Goal: Task Accomplishment & Management: Manage account settings

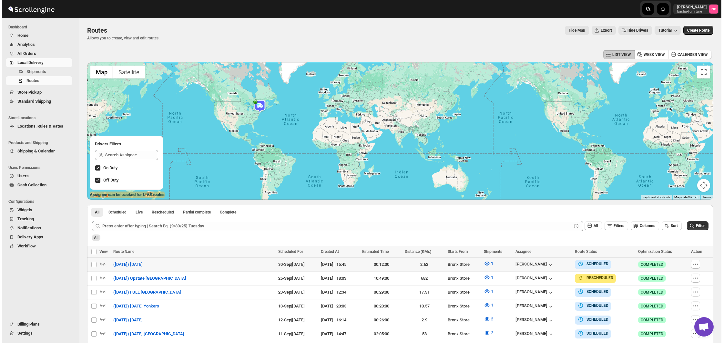
scroll to position [97, 0]
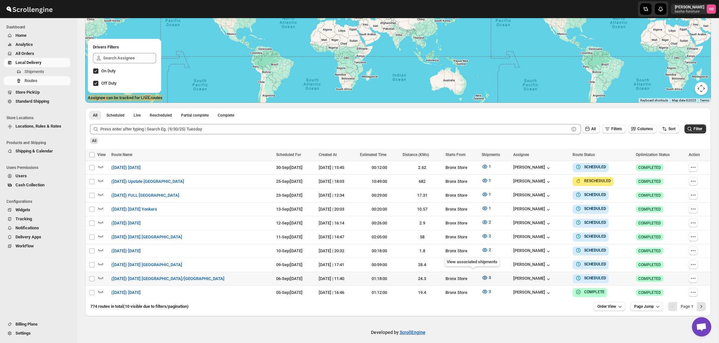
click at [482, 275] on icon "button" at bounding box center [485, 277] width 6 height 6
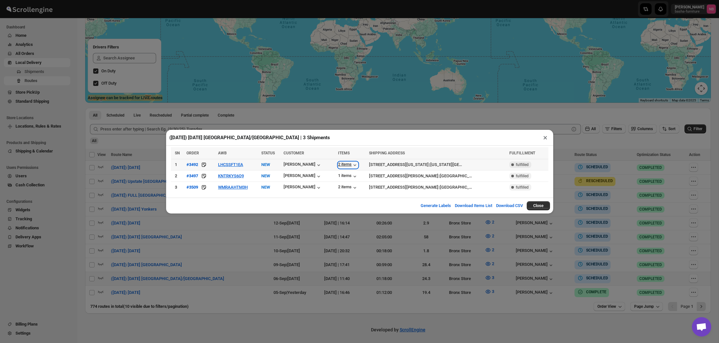
click at [344, 163] on div "2 items" at bounding box center [348, 165] width 20 height 6
click at [352, 176] on icon "button" at bounding box center [355, 176] width 6 height 6
click at [345, 184] on div "2 items" at bounding box center [348, 187] width 20 height 6
click at [368, 235] on div "(9/6/25) Saturday Manhattan/Bronx | 3 Shipments × SN ORDER AWB STATUS CUSTOMER …" at bounding box center [359, 171] width 719 height 343
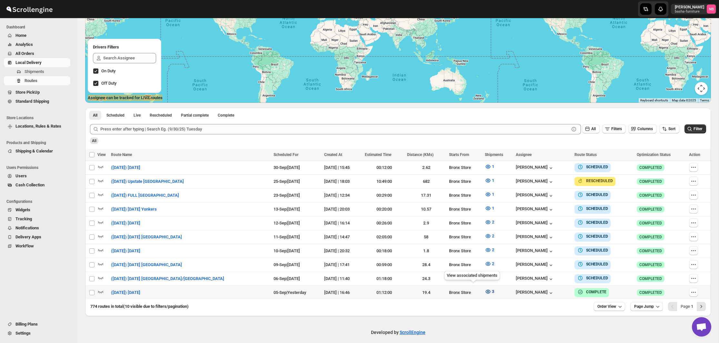
click at [481, 292] on button "3" at bounding box center [489, 291] width 17 height 10
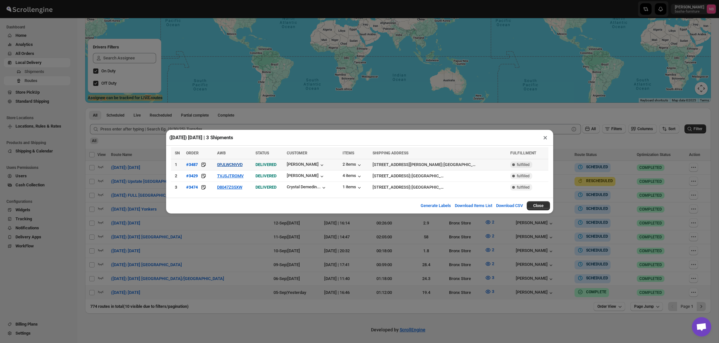
click at [243, 162] on button "0PJLWCNVVD" at bounding box center [230, 164] width 26 height 5
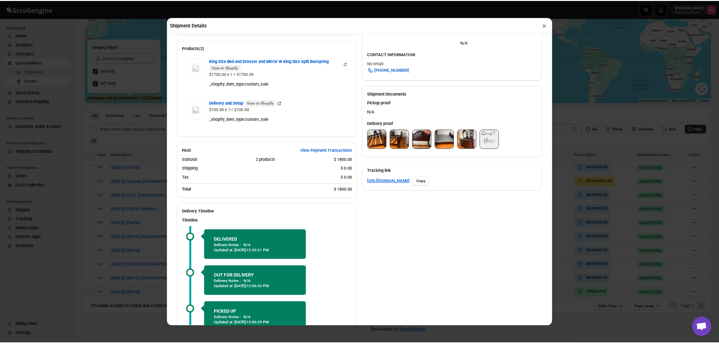
scroll to position [222, 0]
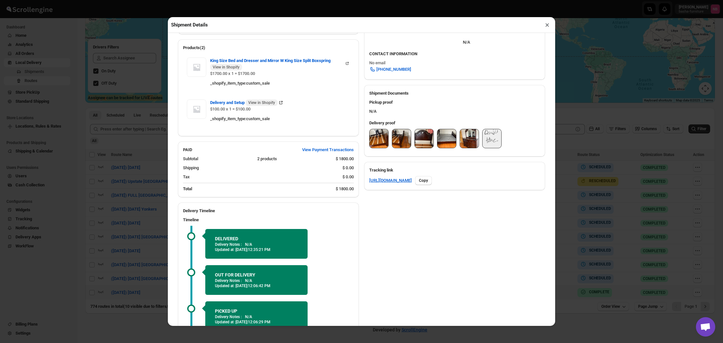
click at [373, 142] on img at bounding box center [379, 138] width 19 height 19
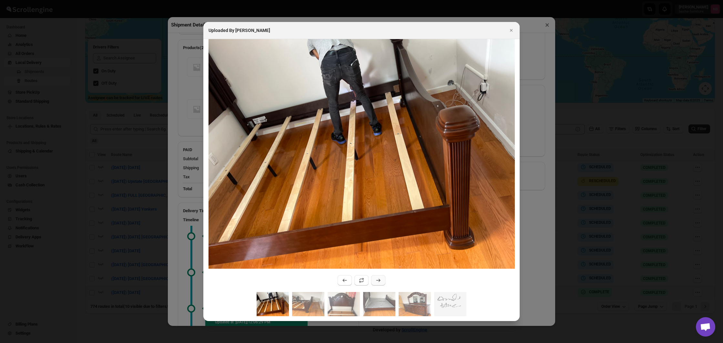
click at [377, 281] on icon ":r98v:" at bounding box center [378, 280] width 6 height 6
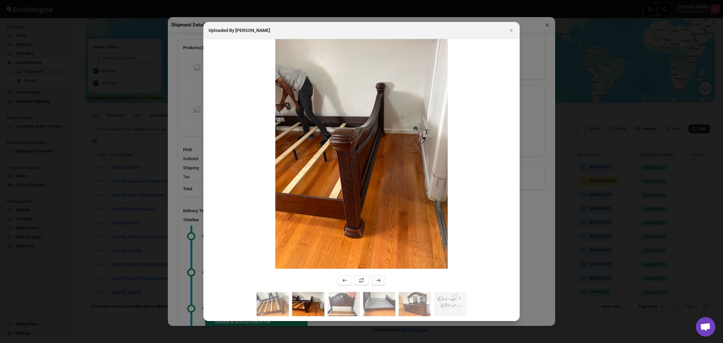
click at [377, 281] on icon ":r98v:" at bounding box center [378, 280] width 6 height 6
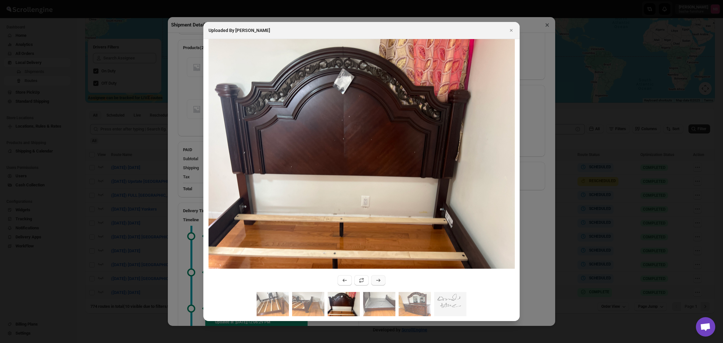
click at [377, 281] on icon ":r98v:" at bounding box center [378, 280] width 6 height 6
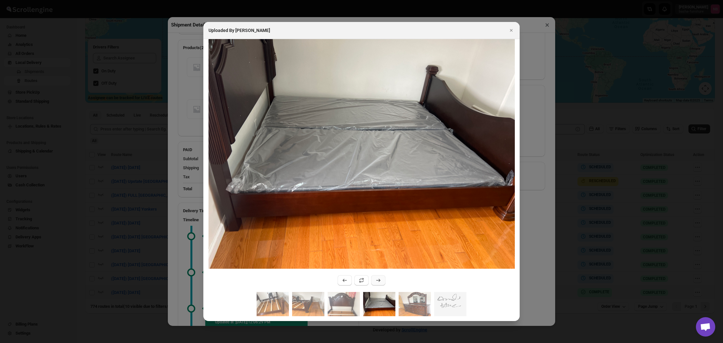
click at [377, 281] on icon ":r98v:" at bounding box center [378, 280] width 6 height 6
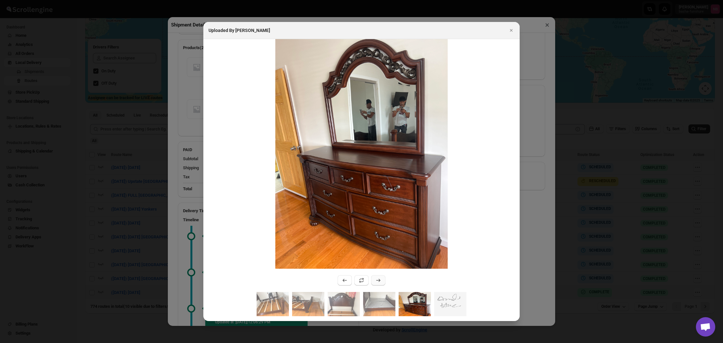
click at [377, 281] on icon ":r98v:" at bounding box center [378, 280] width 6 height 6
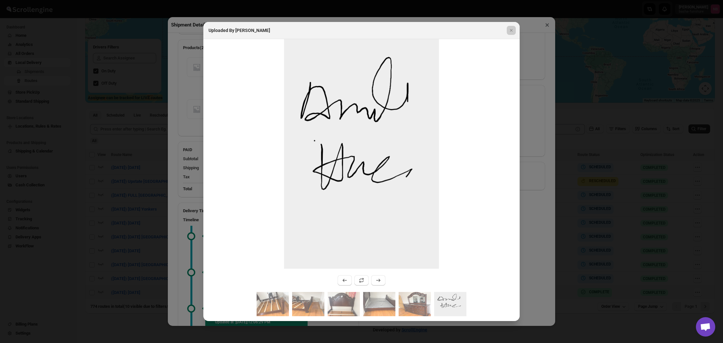
click at [113, 199] on div at bounding box center [361, 171] width 723 height 343
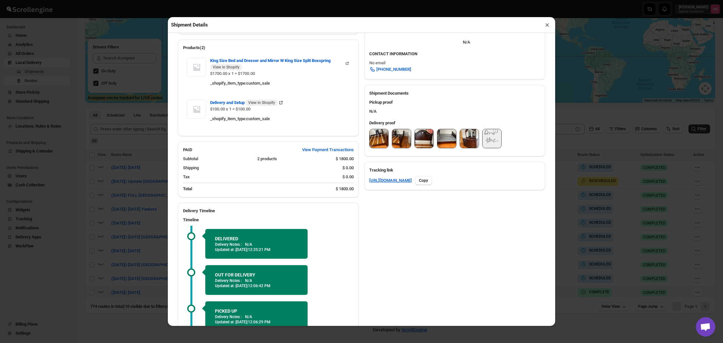
click at [113, 199] on div "Shipment Details × #3487 Awb : 0PJLWCNVVD DATE 27-Aug-25 | 11:09 Success DELIVE…" at bounding box center [361, 171] width 723 height 343
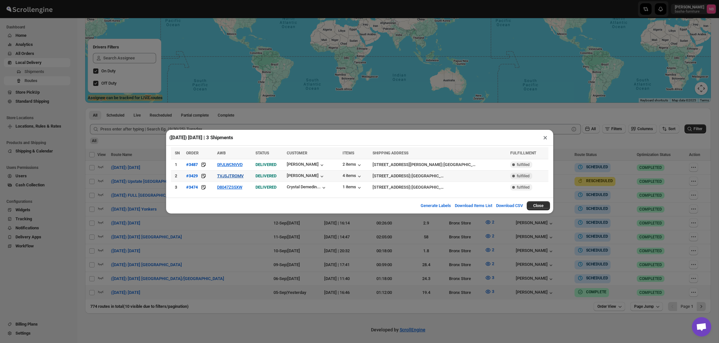
click at [222, 175] on button "TVJSJTROMV" at bounding box center [230, 175] width 26 height 5
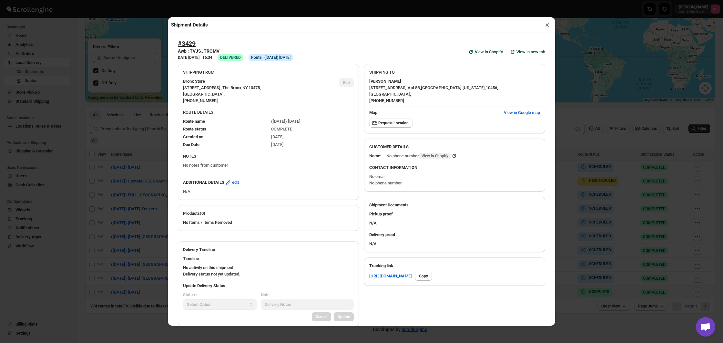
scroll to position [97, 0]
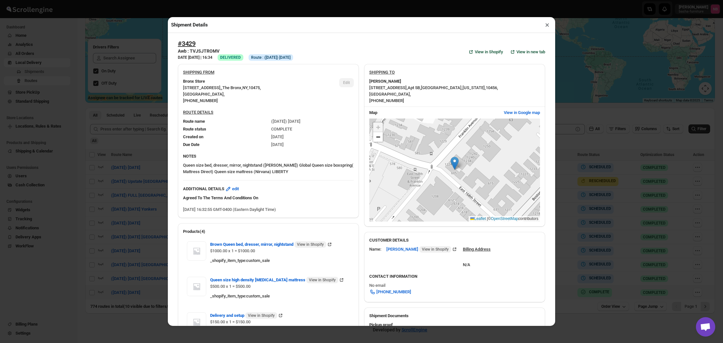
click at [72, 168] on div "Shipment Details × #3429 Awb : TVJSJTROMV DATE 05-Aug-25 | 16:34 Success DELIVE…" at bounding box center [361, 171] width 723 height 343
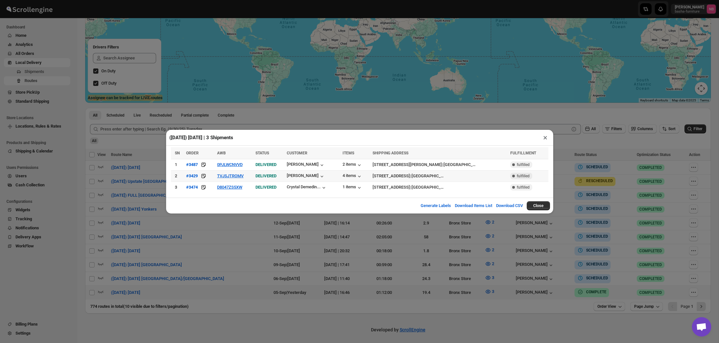
click at [265, 177] on span "DELIVERED" at bounding box center [266, 175] width 21 height 5
click at [244, 176] on button "TVJSJTROMV" at bounding box center [230, 175] width 26 height 5
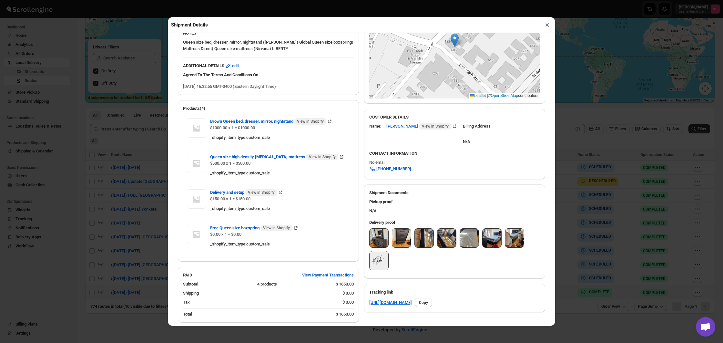
scroll to position [124, 0]
click at [376, 231] on img at bounding box center [379, 237] width 19 height 19
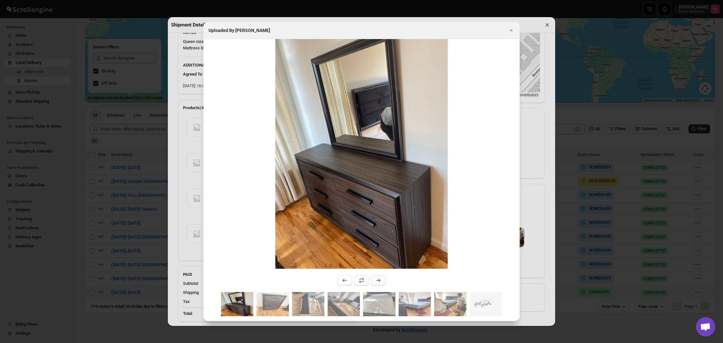
click at [378, 281] on icon ":r9k6:" at bounding box center [378, 280] width 6 height 6
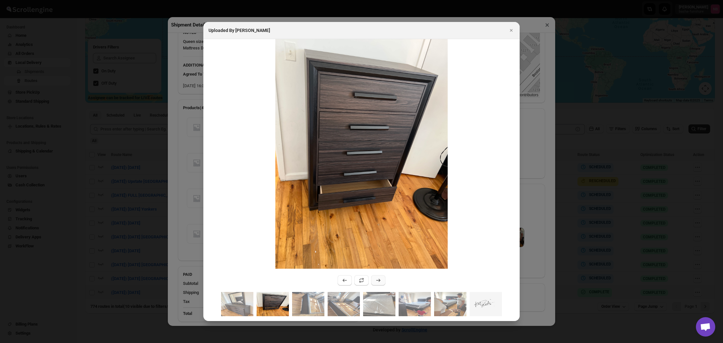
click at [378, 281] on icon ":r9k6:" at bounding box center [378, 280] width 6 height 6
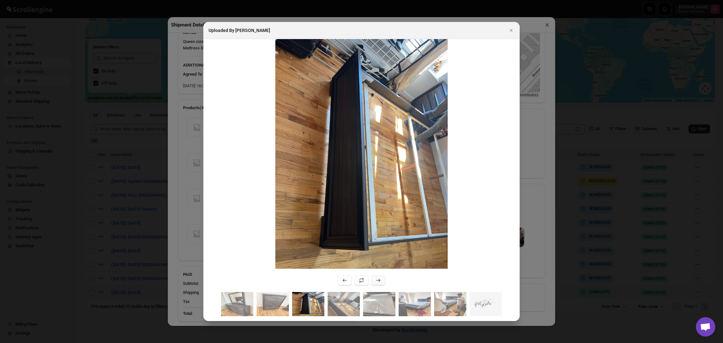
click at [378, 281] on icon ":r9k6:" at bounding box center [378, 280] width 6 height 6
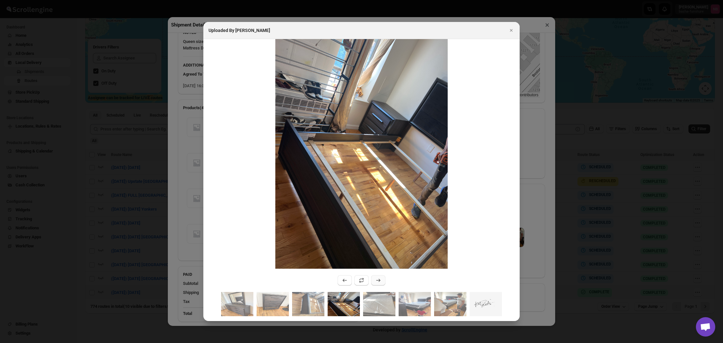
click at [378, 281] on icon ":r9k6:" at bounding box center [378, 280] width 6 height 6
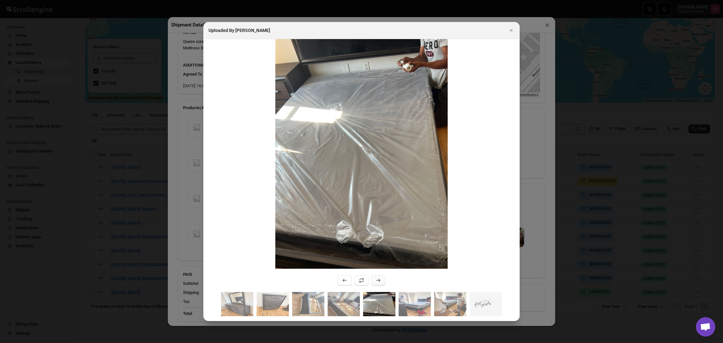
click at [378, 281] on icon ":r9k6:" at bounding box center [378, 280] width 6 height 6
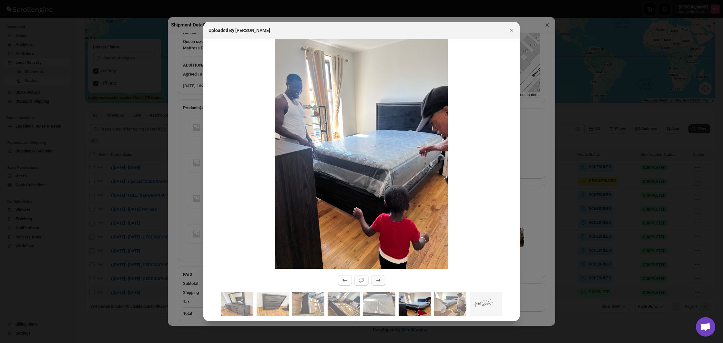
click at [378, 281] on icon ":r9k6:" at bounding box center [378, 280] width 6 height 6
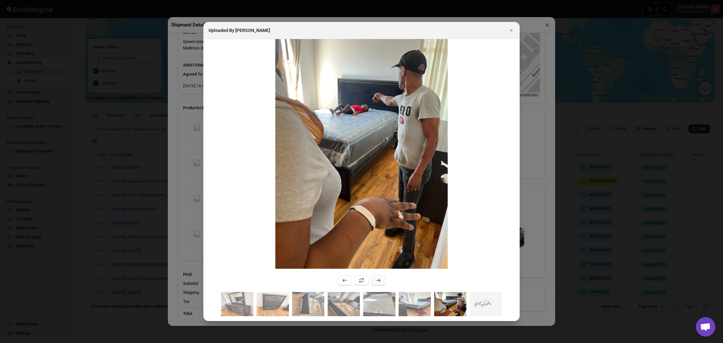
click at [378, 281] on icon ":r9k6:" at bounding box center [378, 280] width 6 height 6
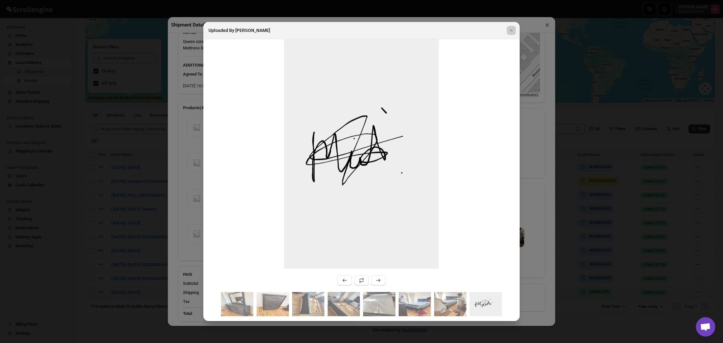
click at [152, 214] on div at bounding box center [361, 171] width 723 height 343
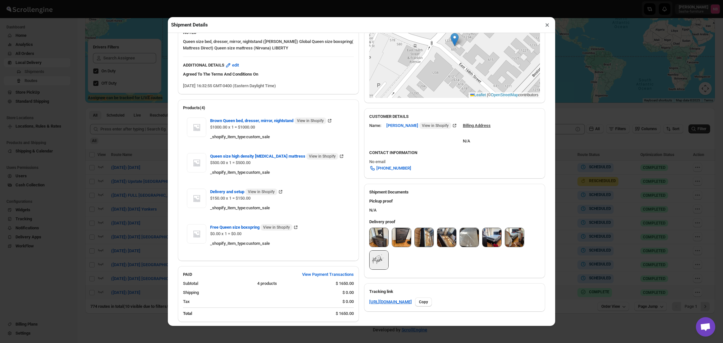
click at [137, 208] on div "Shipment Details × #3429 Awb : TVJSJTROMV DATE 05-Aug-25 | 16:34 Success DELIVE…" at bounding box center [361, 171] width 723 height 343
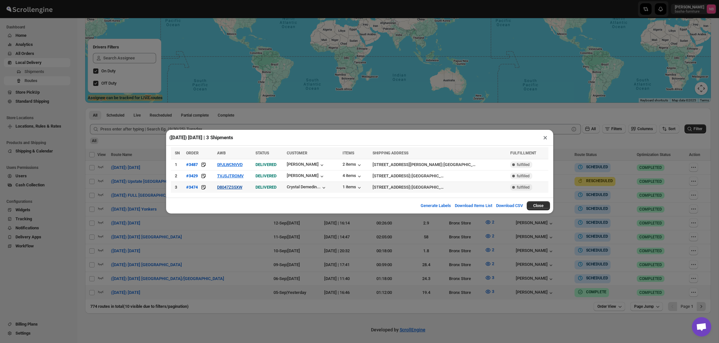
click at [230, 189] on button "D8047ZS5XW" at bounding box center [229, 187] width 25 height 5
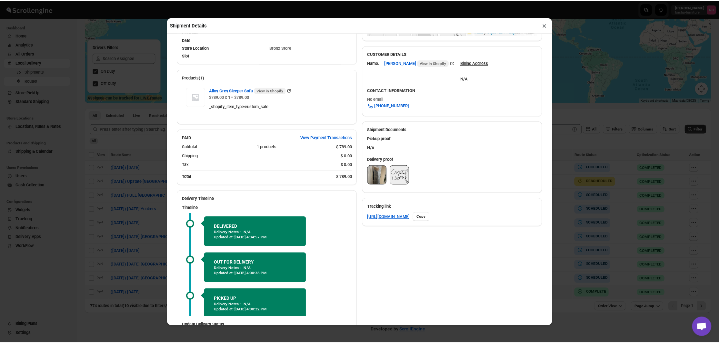
scroll to position [181, 0]
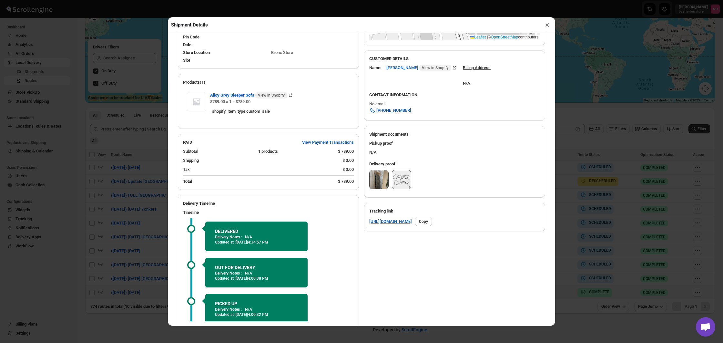
click at [370, 179] on img at bounding box center [379, 179] width 19 height 19
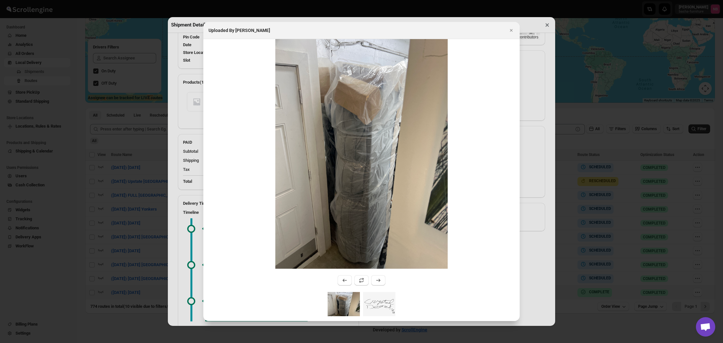
click at [166, 177] on div at bounding box center [361, 171] width 723 height 343
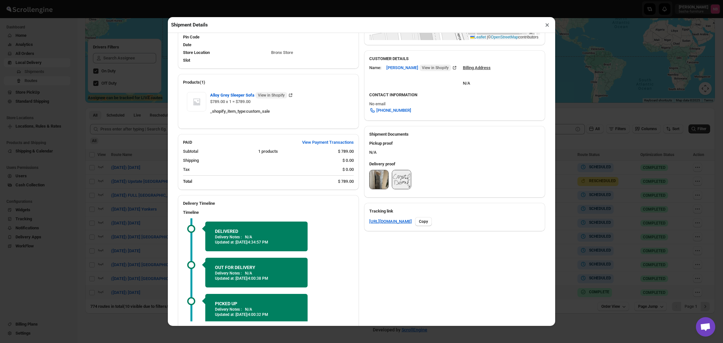
click at [166, 177] on div "Shipment Details × #3474 Awb : D8047ZS5XW DATE 22-Aug-25 | 11:14 Success DELIVE…" at bounding box center [361, 171] width 723 height 343
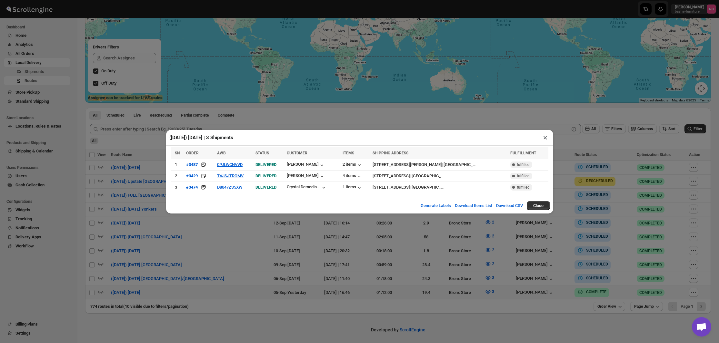
click at [150, 177] on div "(9/5/25) Friday | 3 Shipments × SN ORDER AWB STATUS CUSTOMER ITEMS SHIPPING ADD…" at bounding box center [359, 171] width 719 height 343
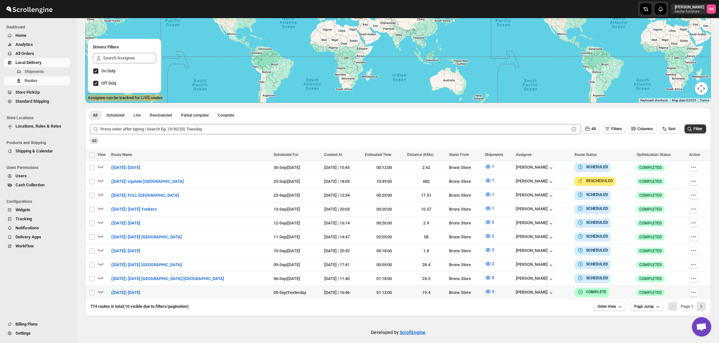
scroll to position [97, 0]
click at [487, 276] on icon "button" at bounding box center [488, 277] width 2 height 2
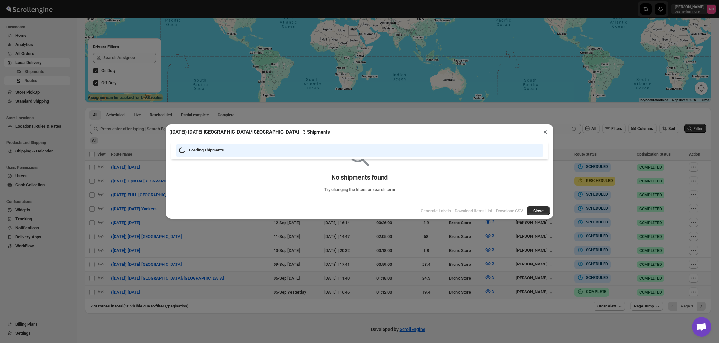
scroll to position [97, 0]
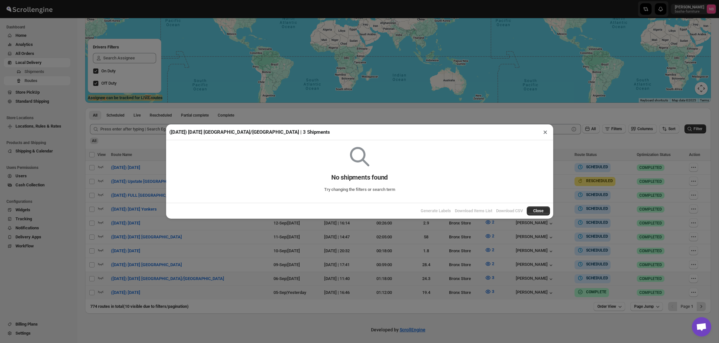
click at [247, 273] on div "(9/6/25) Saturday Manhattan/Bronx | 3 Shipments × No shipments found Try changi…" at bounding box center [359, 171] width 719 height 343
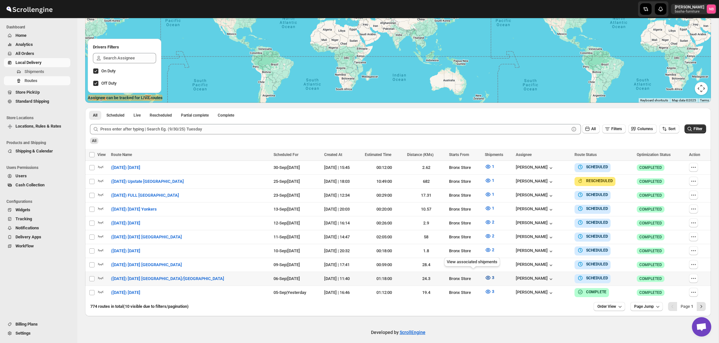
click at [492, 274] on span "3" at bounding box center [493, 277] width 2 height 6
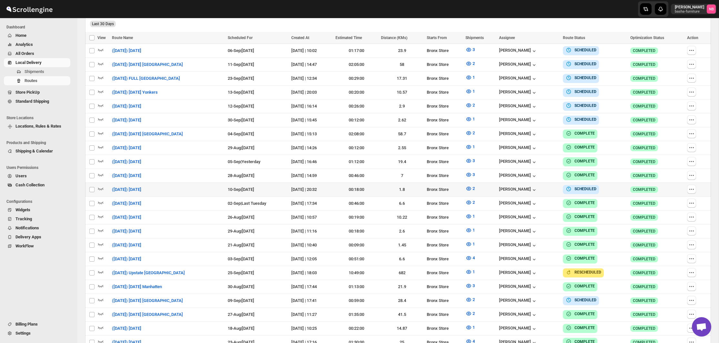
scroll to position [212, 0]
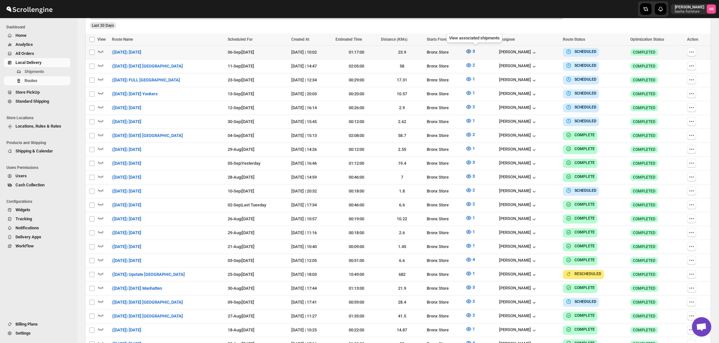
click at [475, 52] on span "3" at bounding box center [474, 51] width 2 height 5
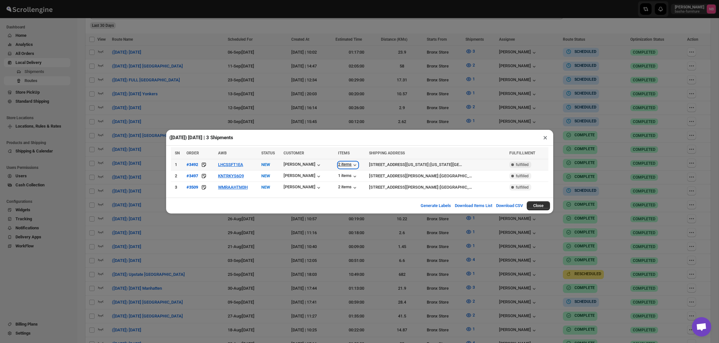
click at [338, 163] on div "2 items" at bounding box center [348, 165] width 20 height 6
click at [343, 179] on div "1 items" at bounding box center [348, 176] width 20 height 6
click at [293, 179] on div "[PERSON_NAME]" at bounding box center [303, 176] width 38 height 6
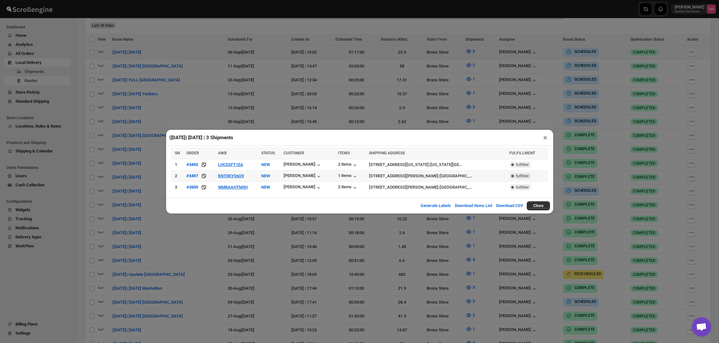
click at [327, 180] on td "[PERSON_NAME]" at bounding box center [309, 175] width 55 height 11
click at [338, 187] on div "2 items" at bounding box center [348, 187] width 20 height 6
click at [341, 70] on div "([DATE]) [DATE] | 3 Shipments × SN ORDER AWB STATUS CUSTOMER ITEMS SHIPPING ADD…" at bounding box center [359, 171] width 719 height 343
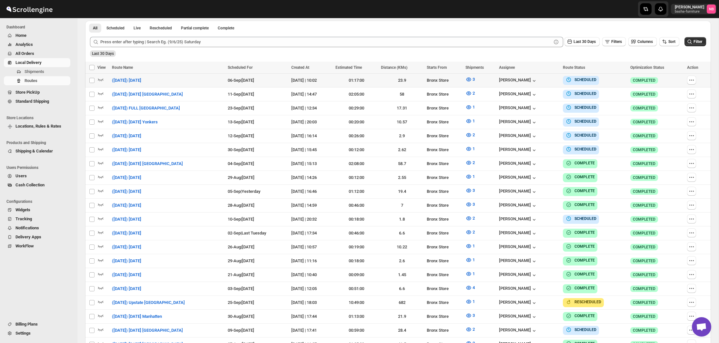
scroll to position [170, 0]
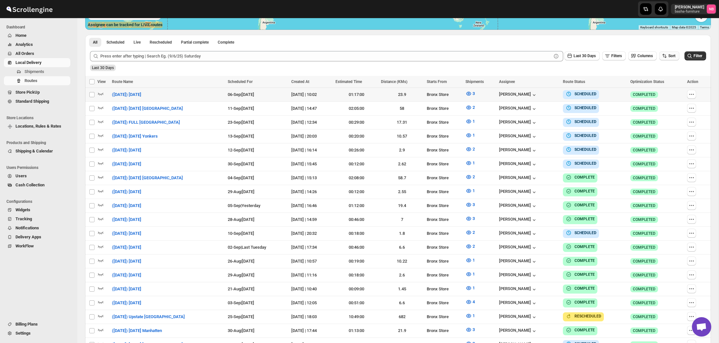
click at [665, 56] on icon "button" at bounding box center [665, 56] width 6 height 6
click at [661, 91] on div "Due Date" at bounding box center [658, 90] width 17 height 6
click at [583, 59] on button "Last 30 Days" at bounding box center [582, 55] width 35 height 9
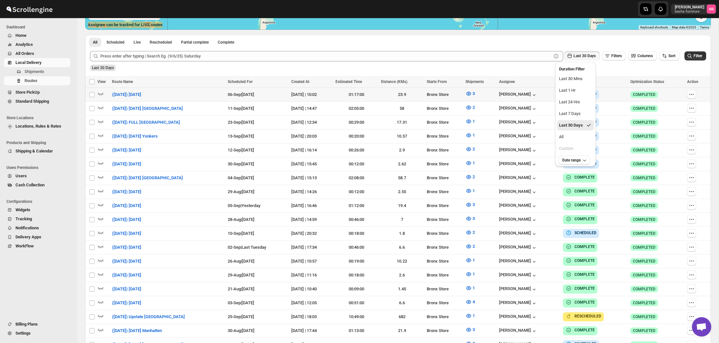
drag, startPoint x: 573, startPoint y: 134, endPoint x: 595, endPoint y: 127, distance: 23.2
click at [573, 134] on button "All" at bounding box center [575, 137] width 37 height 10
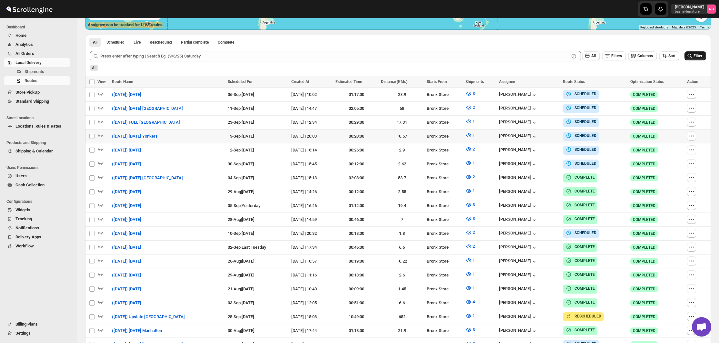
click at [688, 59] on icon "submit" at bounding box center [690, 56] width 6 height 6
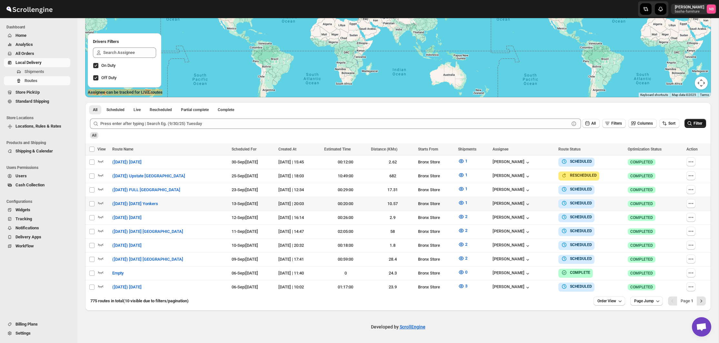
scroll to position [99, 0]
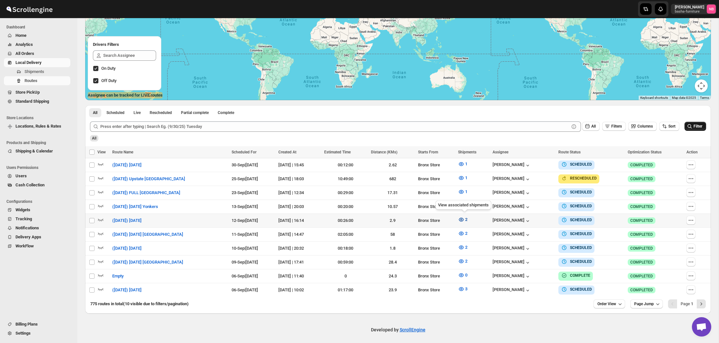
click at [465, 219] on icon "button" at bounding box center [461, 219] width 6 height 6
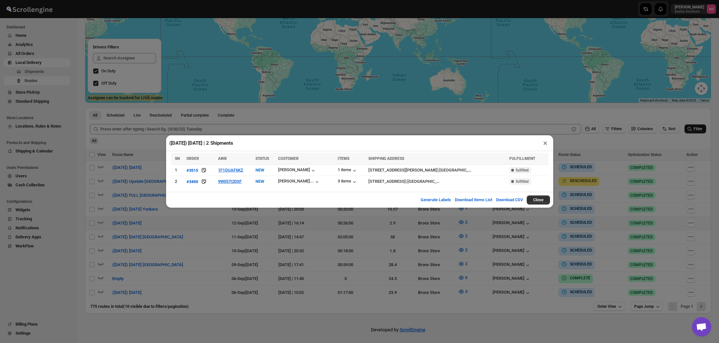
click at [227, 244] on div "([DATE]) [DATE] | 2 Shipments × SN ORDER AWB STATUS CUSTOMER ITEMS SHIPPING ADD…" at bounding box center [359, 171] width 719 height 343
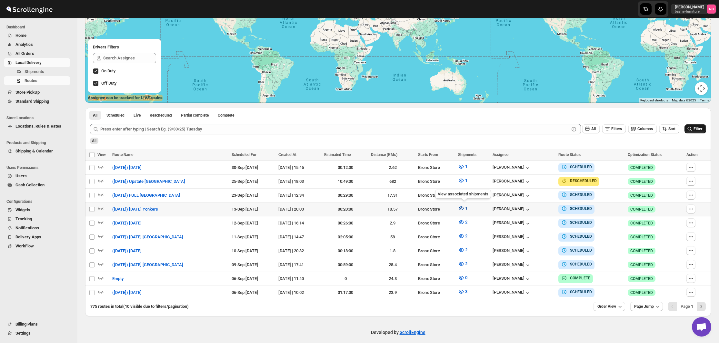
click at [462, 209] on icon "button" at bounding box center [461, 208] width 6 height 6
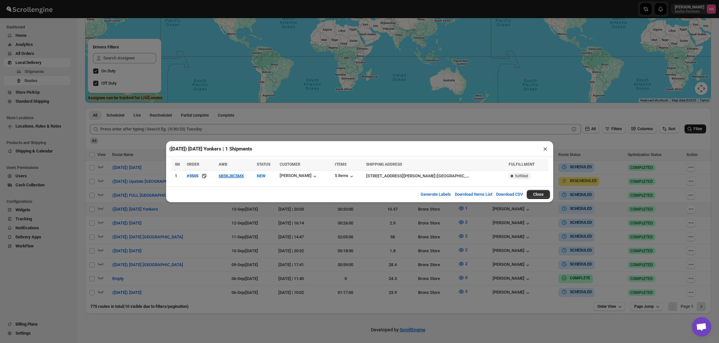
click at [416, 251] on div "([DATE]) [DATE] Yonkers | 1 Shipments × SN ORDER AWB STATUS CUSTOMER ITEMS SHIP…" at bounding box center [359, 171] width 719 height 343
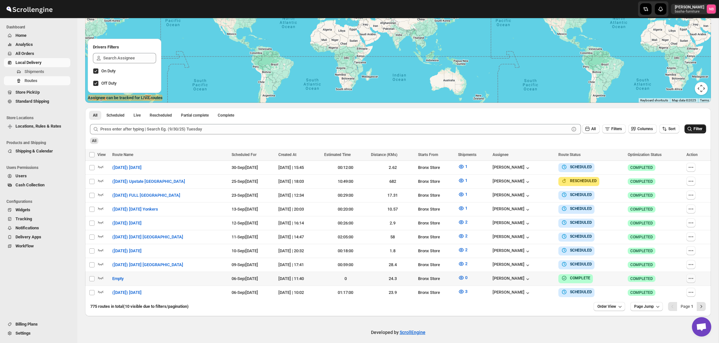
click at [691, 277] on icon "button" at bounding box center [691, 278] width 6 height 6
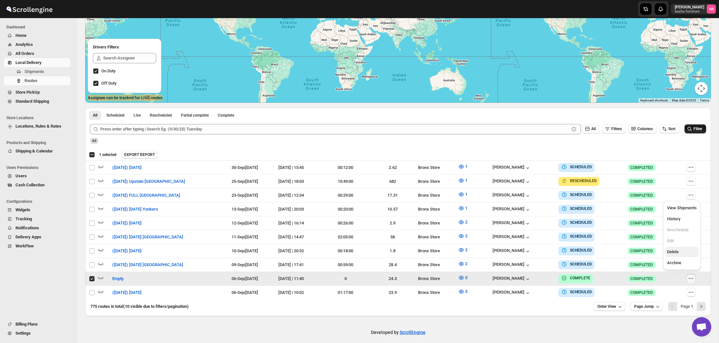
click at [681, 255] on span "Delete" at bounding box center [683, 252] width 30 height 6
checkbox input "false"
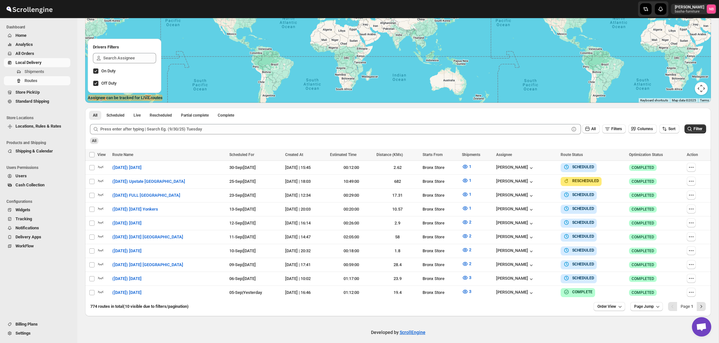
click at [25, 55] on span "All Orders" at bounding box center [24, 53] width 19 height 5
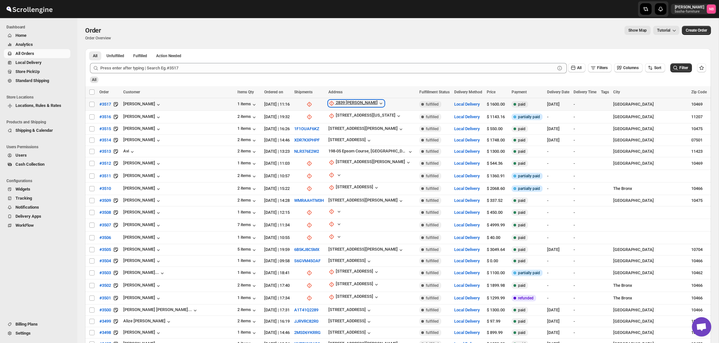
click at [336, 105] on div "2839 [PERSON_NAME]" at bounding box center [357, 103] width 42 height 6
click at [318, 138] on span "Update manually" at bounding box center [322, 138] width 31 height 5
select select "US"
select select "[US_STATE]"
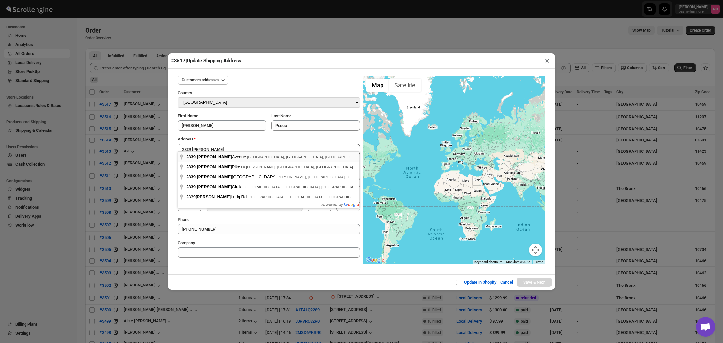
type input "[STREET_ADDRESS][PERSON_NAME]"
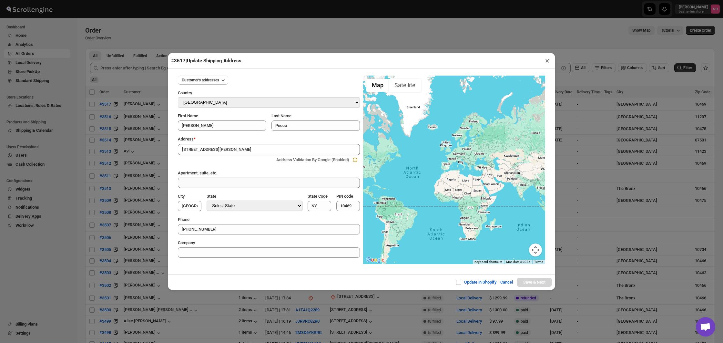
type input "[GEOGRAPHIC_DATA]"
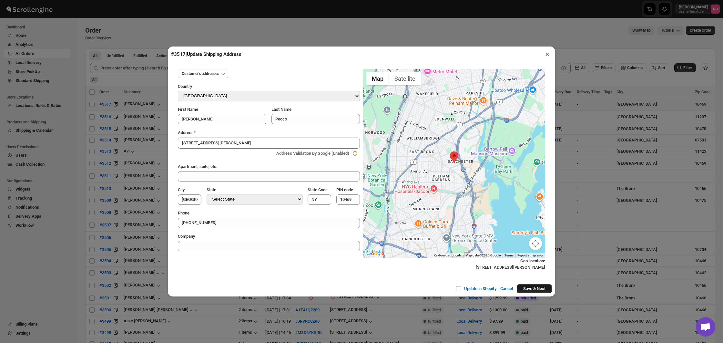
click at [530, 289] on button "Save & Next" at bounding box center [534, 288] width 35 height 9
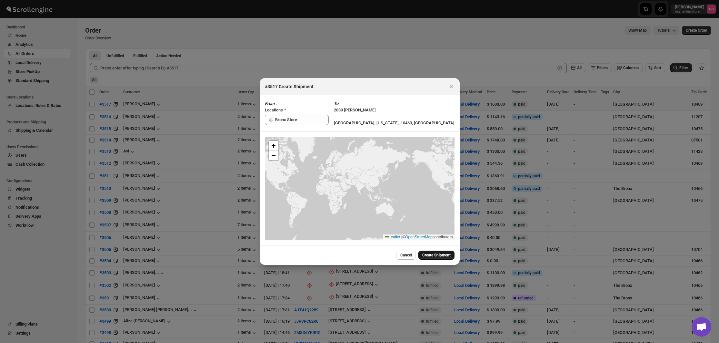
click at [434, 252] on button "Create Shipment" at bounding box center [437, 254] width 36 height 9
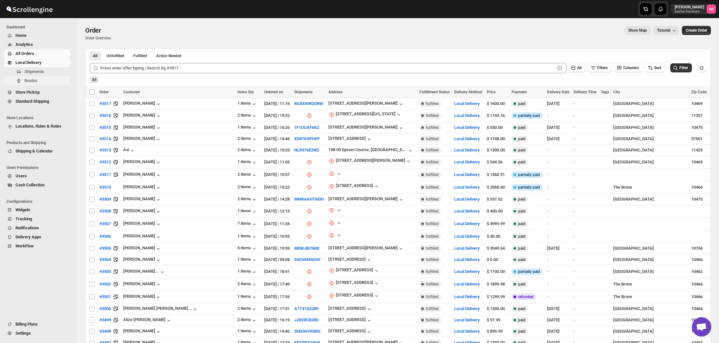
click at [30, 80] on span "Routes" at bounding box center [31, 80] width 13 height 5
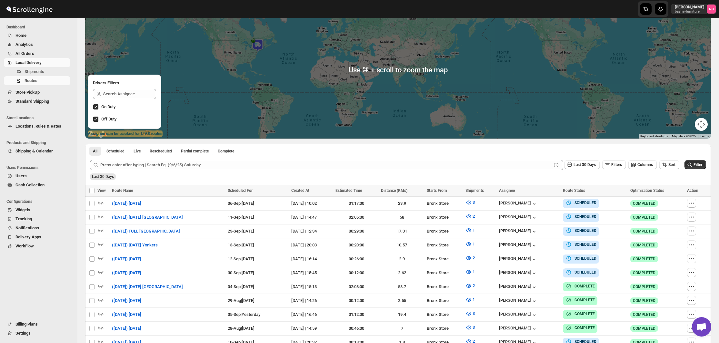
scroll to position [105, 0]
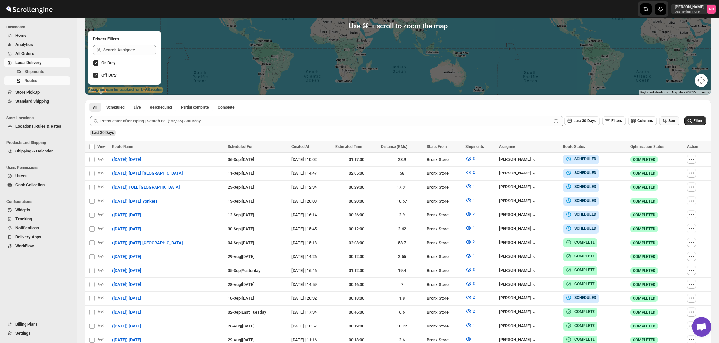
click at [669, 122] on span "Sort" at bounding box center [672, 120] width 7 height 5
drag, startPoint x: 664, startPoint y: 154, endPoint x: 617, endPoint y: 143, distance: 47.8
click at [664, 154] on div "Due Date" at bounding box center [658, 155] width 17 height 6
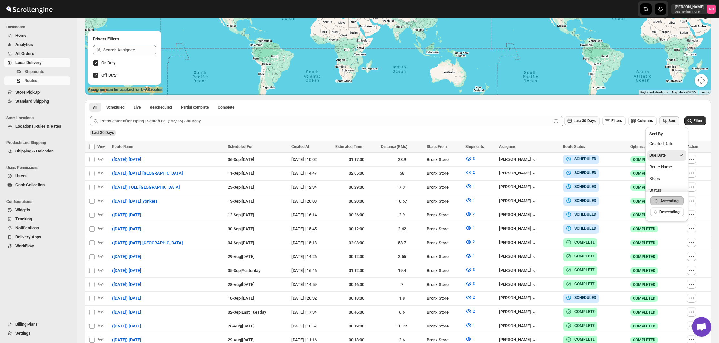
click at [583, 124] on button "Last 30 Days" at bounding box center [582, 120] width 35 height 9
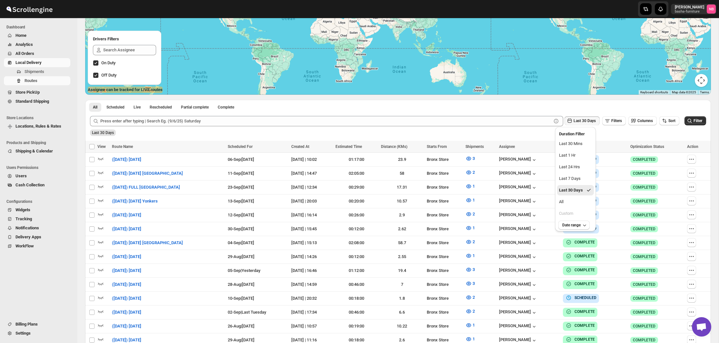
drag, startPoint x: 577, startPoint y: 200, endPoint x: 640, endPoint y: 165, distance: 71.8
click at [577, 199] on button "All" at bounding box center [575, 202] width 37 height 10
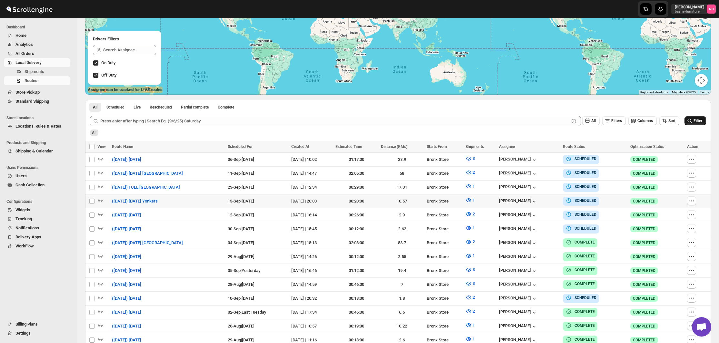
click at [692, 125] on button "Filter" at bounding box center [696, 120] width 22 height 9
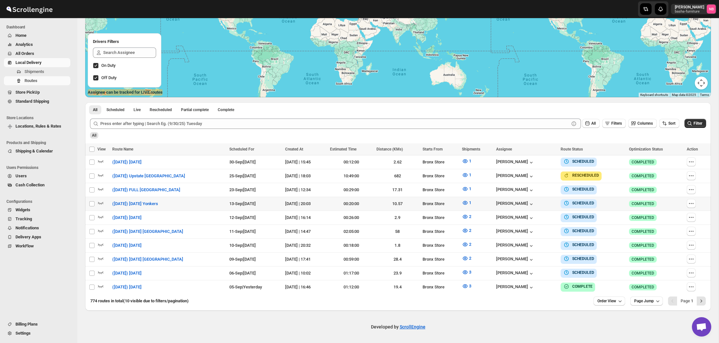
scroll to position [99, 0]
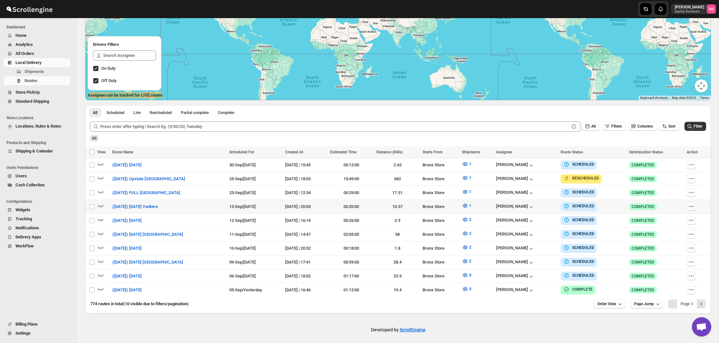
click at [693, 208] on icon "button" at bounding box center [692, 206] width 6 height 6
checkbox input "true"
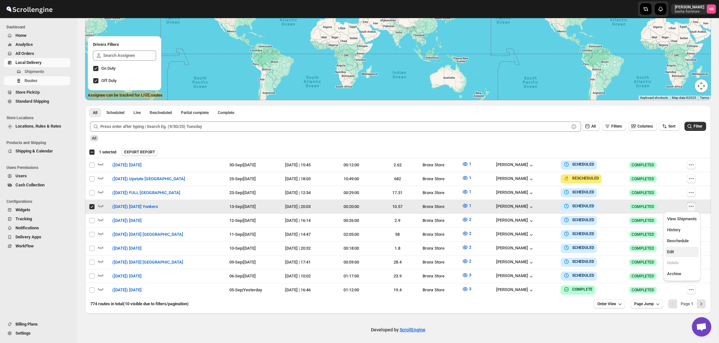
click at [686, 247] on button "Edit" at bounding box center [683, 252] width 34 height 10
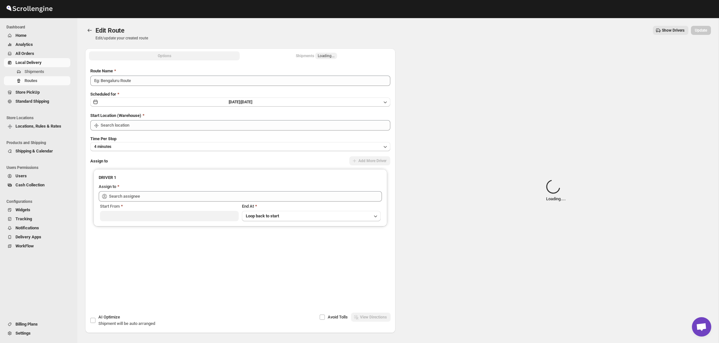
type input "([DATE]) [DATE] Yonkers"
type input "Bronx Store"
type input "[PERSON_NAME] ([EMAIL_ADDRESS][DOMAIN_NAME])"
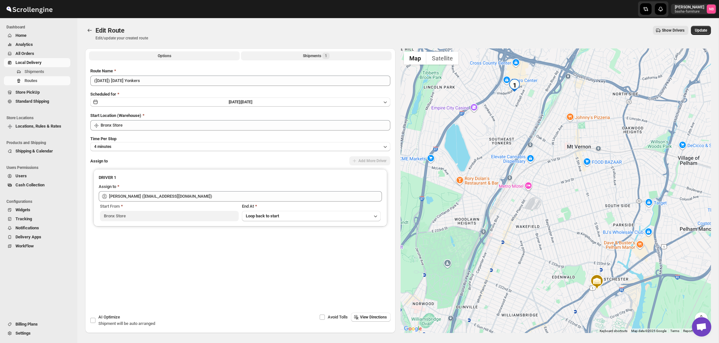
click at [290, 57] on button "Shipments 1" at bounding box center [316, 55] width 151 height 9
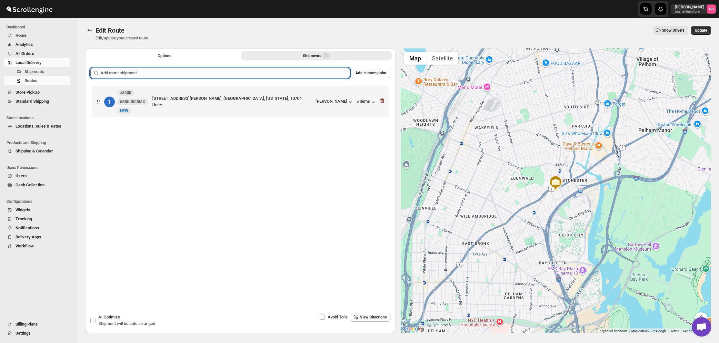
click at [282, 75] on input "text" at bounding box center [226, 73] width 250 height 10
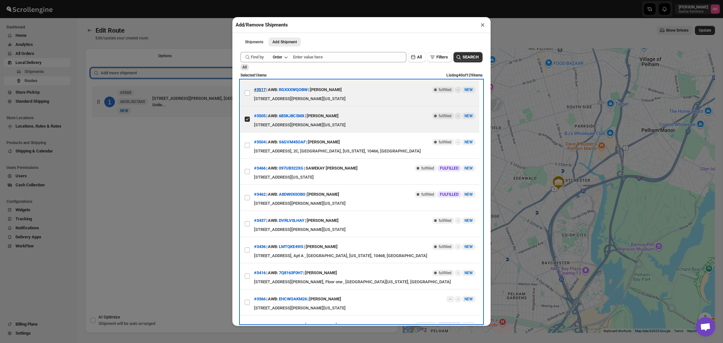
click at [258, 90] on button "#3517" at bounding box center [260, 89] width 12 height 5
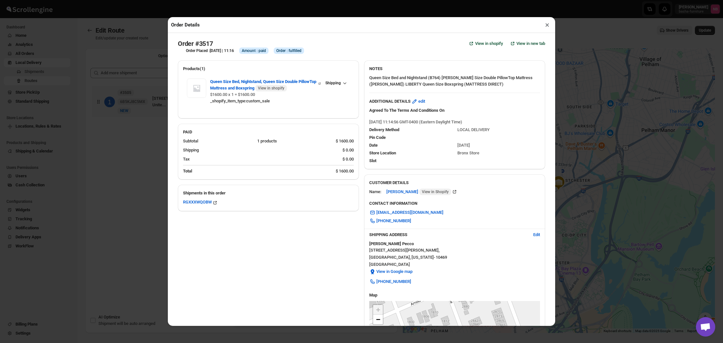
click at [549, 24] on button "×" at bounding box center [547, 24] width 9 height 9
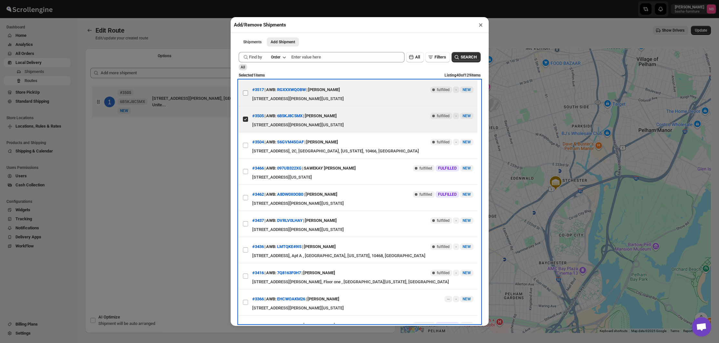
click at [245, 94] on input "View details for 68bc5491460e7d7809208294" at bounding box center [245, 92] width 5 height 5
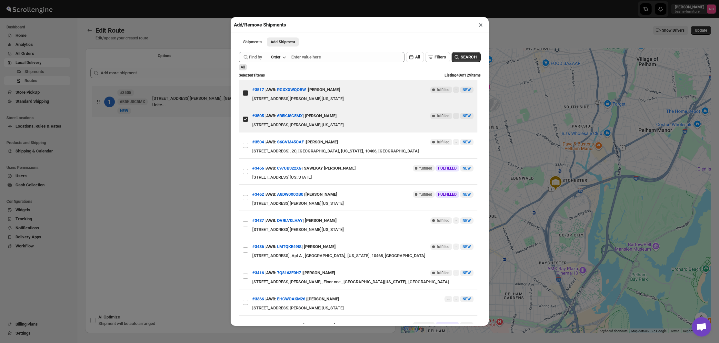
checkbox input "true"
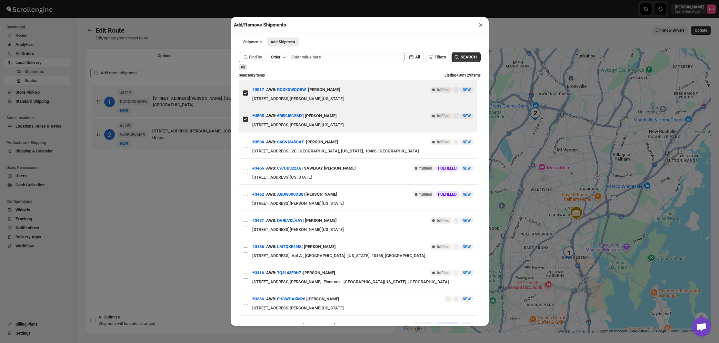
click at [174, 191] on div "Add/Remove Shipments × Shipments Add Shipment More views Shipments Add Shipment…" at bounding box center [359, 171] width 719 height 343
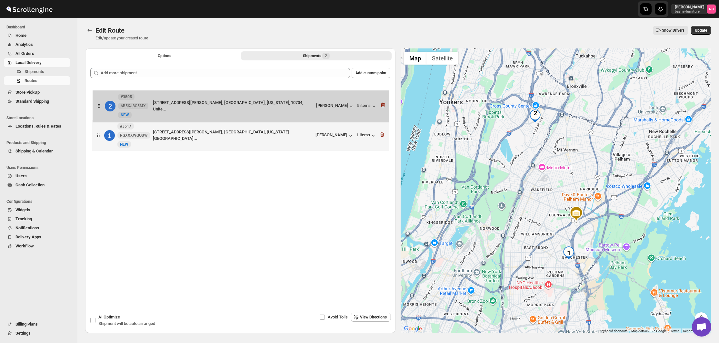
drag, startPoint x: 263, startPoint y: 147, endPoint x: 264, endPoint y: 107, distance: 39.7
click at [264, 110] on div "1 #3517 RGXXXWQOBW New NEW [STREET_ADDRESS][PERSON_NAME], [GEOGRAPHIC_DATA][US_…" at bounding box center [240, 119] width 300 height 69
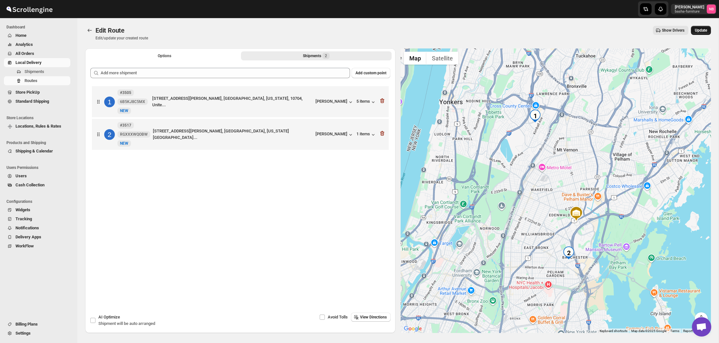
click at [702, 35] on button "Update" at bounding box center [701, 30] width 20 height 9
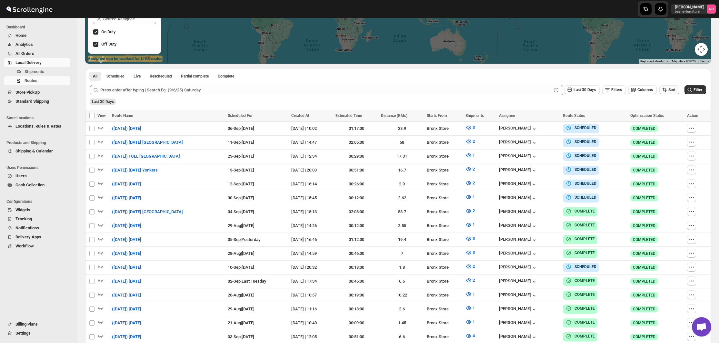
drag, startPoint x: 665, startPoint y: 89, endPoint x: 664, endPoint y: 93, distance: 3.9
click at [665, 89] on icon "button" at bounding box center [665, 90] width 6 height 6
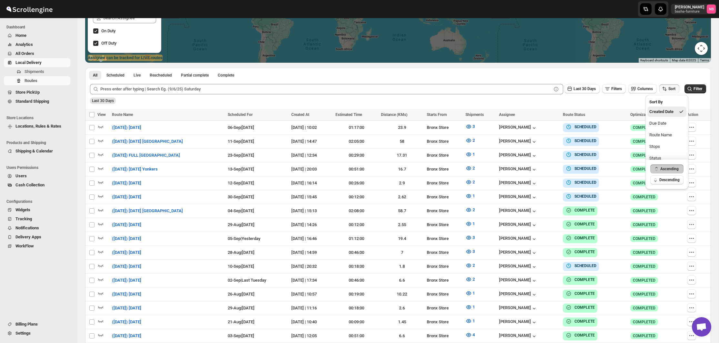
drag, startPoint x: 663, startPoint y: 127, endPoint x: 646, endPoint y: 117, distance: 19.9
click at [663, 127] on div "Due Date" at bounding box center [658, 123] width 17 height 6
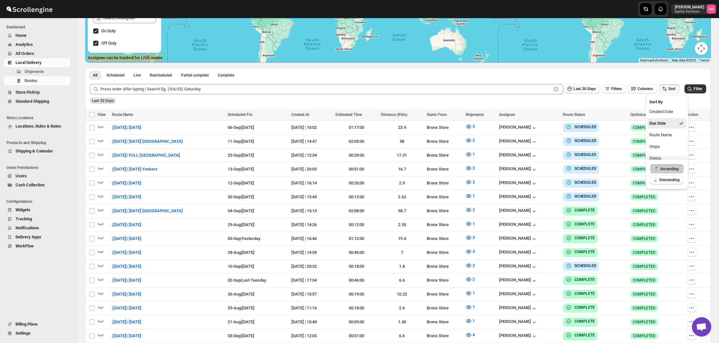
click at [588, 90] on span "Last 30 Days" at bounding box center [585, 89] width 22 height 5
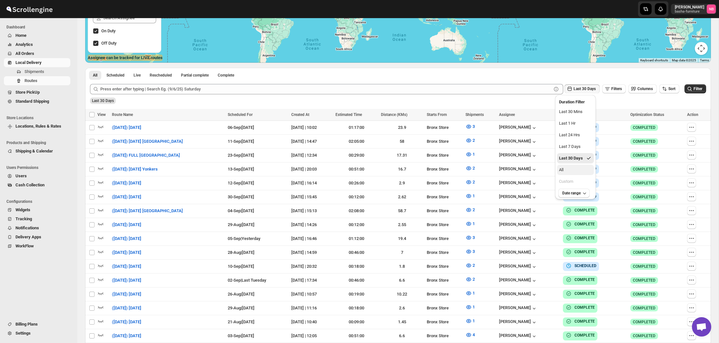
click at [582, 168] on button "All" at bounding box center [575, 170] width 37 height 10
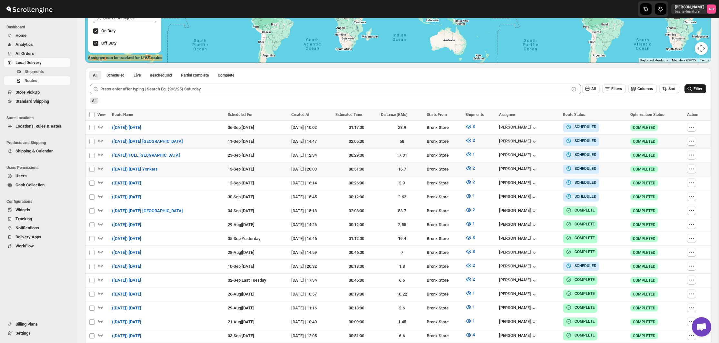
click at [688, 88] on icon "submit" at bounding box center [690, 89] width 6 height 6
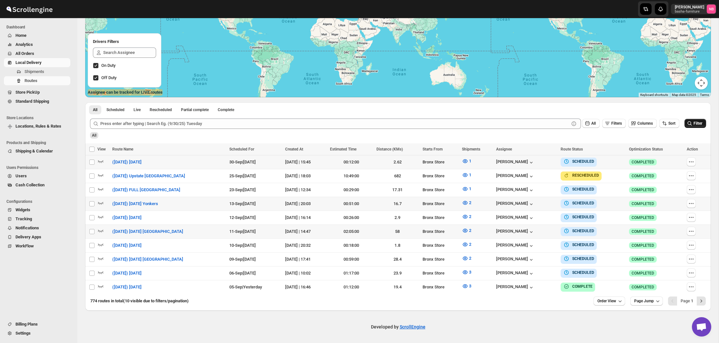
scroll to position [99, 0]
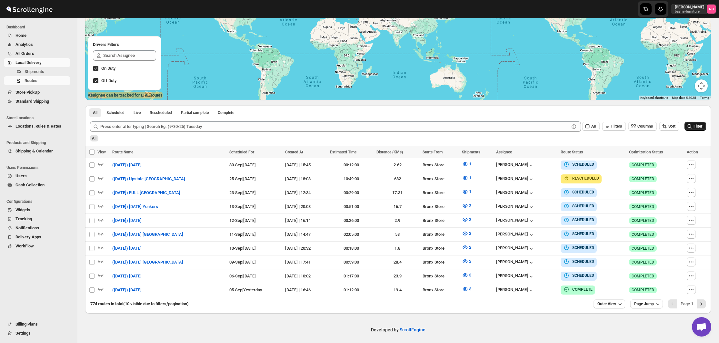
click at [474, 139] on div "All" at bounding box center [398, 135] width 618 height 11
click at [463, 274] on icon "button" at bounding box center [465, 275] width 6 height 6
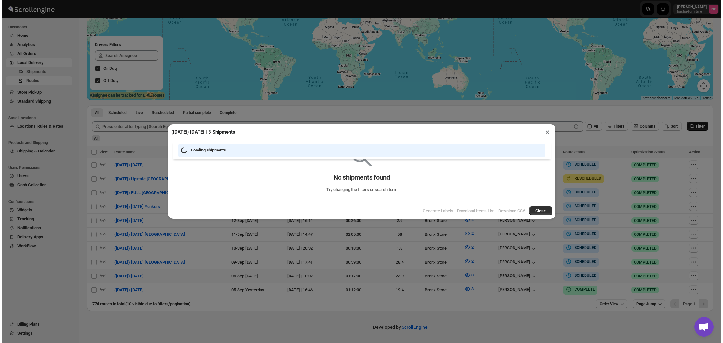
scroll to position [97, 0]
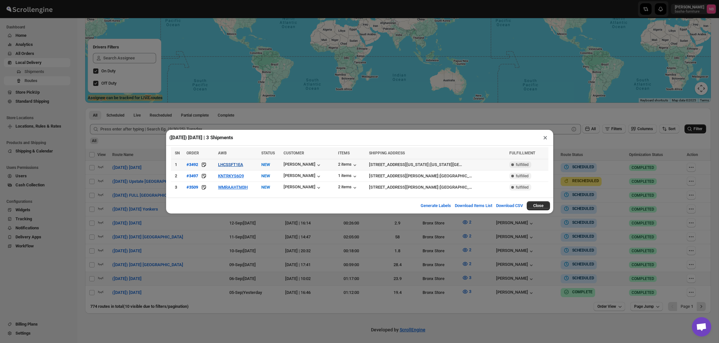
click at [230, 165] on button "LHCSSFT1EA" at bounding box center [230, 164] width 25 height 5
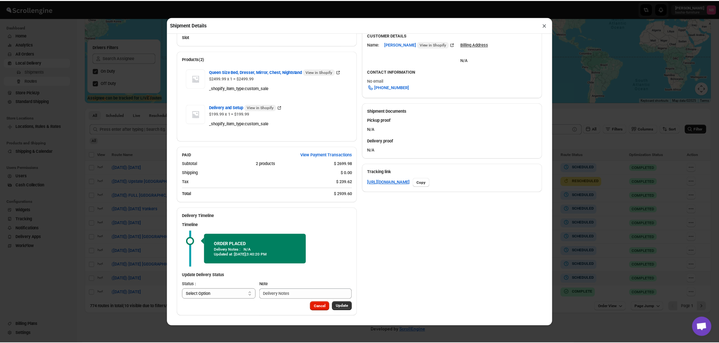
scroll to position [212, 0]
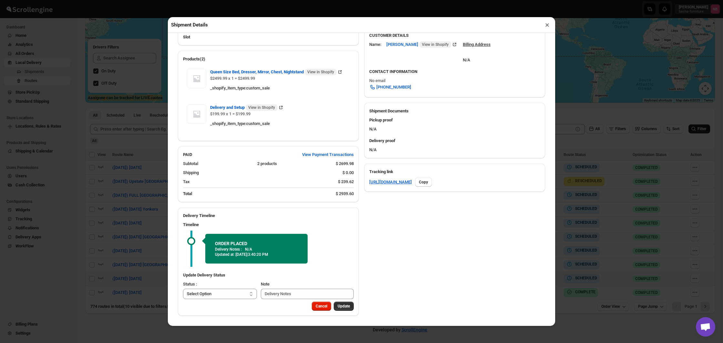
click at [159, 182] on div "Shipment Details × #3492 Awb : LHCSSFT1EA DATE [DATE] | 15:31 Info NEW Info Rou…" at bounding box center [361, 171] width 723 height 343
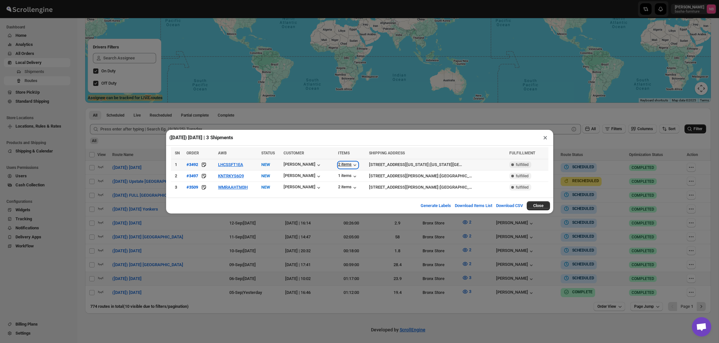
click at [338, 165] on div "2 items" at bounding box center [348, 165] width 20 height 6
click at [257, 124] on div "([DATE]) [DATE] | 3 Shipments × SN ORDER AWB STATUS CUSTOMER ITEMS SHIPPING ADD…" at bounding box center [359, 171] width 719 height 343
